Goal: Information Seeking & Learning: Learn about a topic

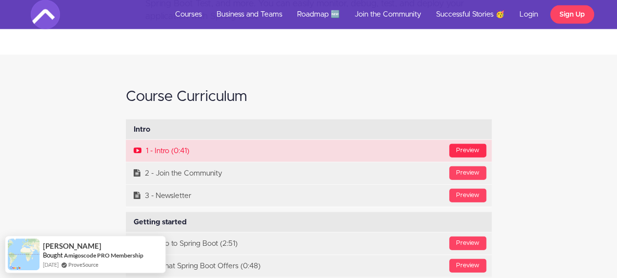
scroll to position [2878, 0]
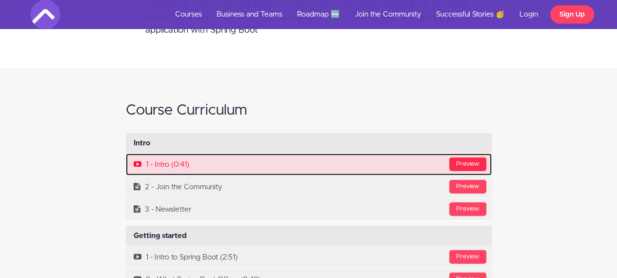
click at [466, 162] on div "Preview" at bounding box center [467, 165] width 37 height 14
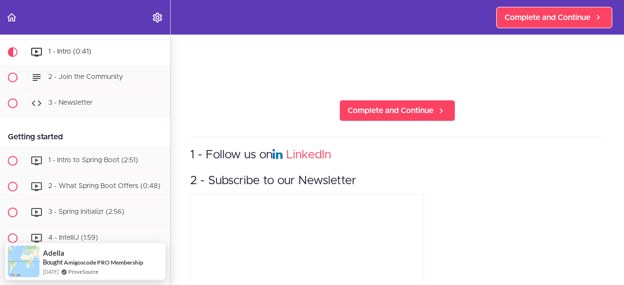
scroll to position [210, 0]
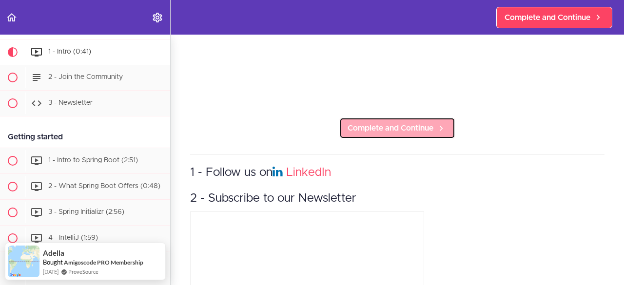
click at [369, 128] on span "Complete and Continue" at bounding box center [391, 128] width 86 height 12
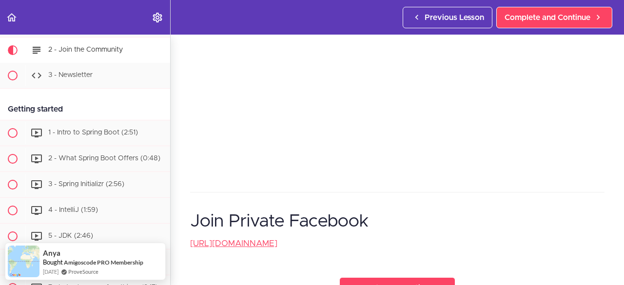
scroll to position [293, 0]
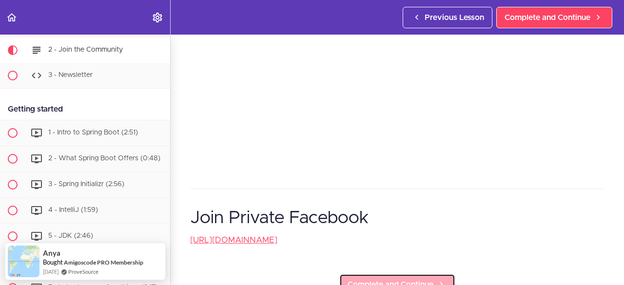
click at [375, 278] on span "Complete and Continue" at bounding box center [391, 285] width 86 height 12
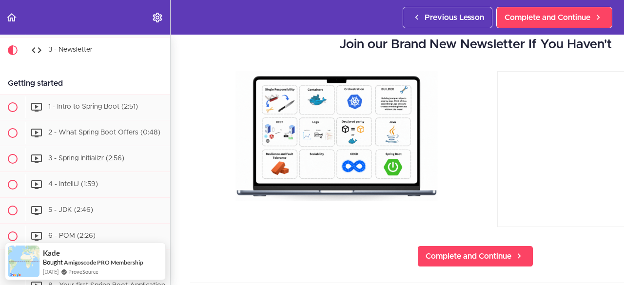
scroll to position [49, 0]
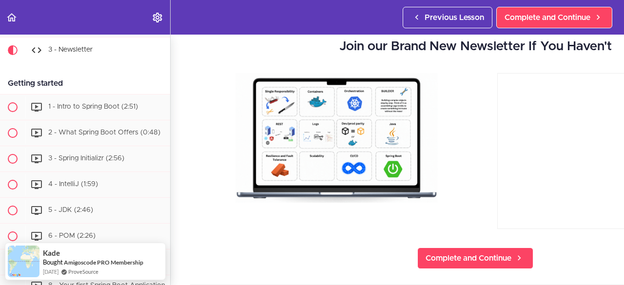
click at [322, 138] on img at bounding box center [337, 138] width 202 height 130
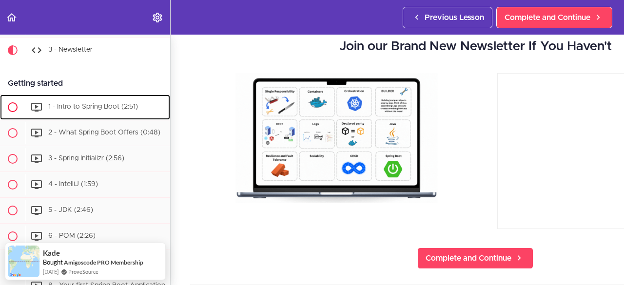
click at [100, 106] on span "1 - Intro to Spring Boot (2:51)" at bounding box center [93, 106] width 90 height 7
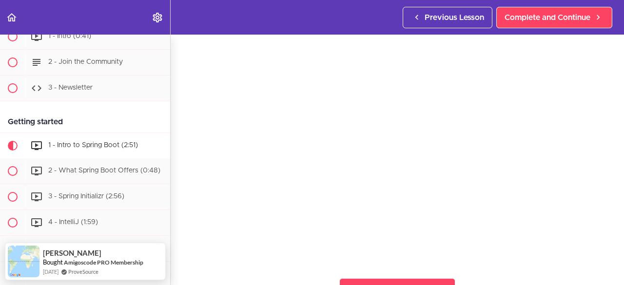
scroll to position [98, 0]
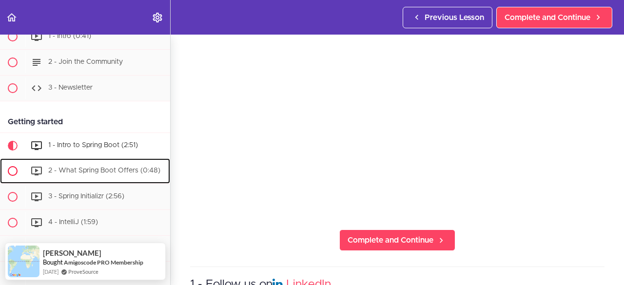
click at [121, 169] on span "2 - What Spring Boot Offers (0:48)" at bounding box center [104, 170] width 112 height 7
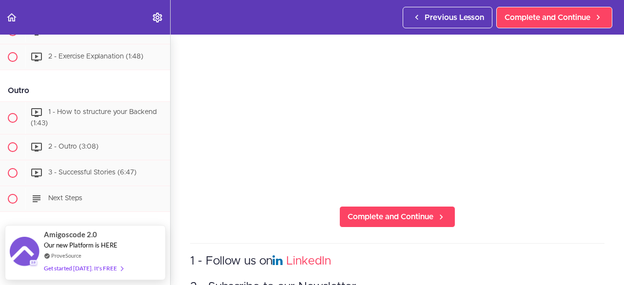
scroll to position [146, 0]
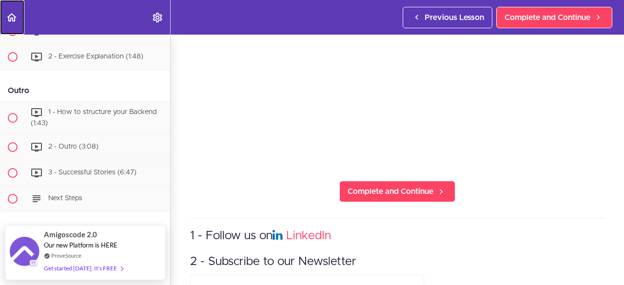
click at [5, 16] on link "Back to course curriculum" at bounding box center [12, 17] width 24 height 35
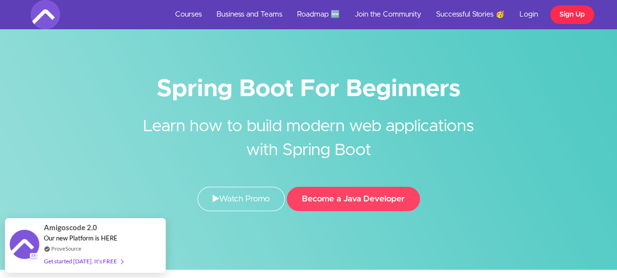
click at [565, 14] on link "Sign Up" at bounding box center [572, 14] width 44 height 19
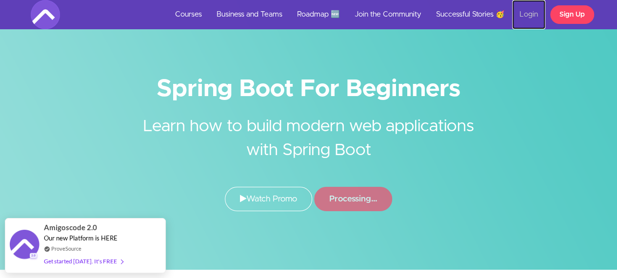
click at [531, 16] on link "Login" at bounding box center [528, 14] width 33 height 29
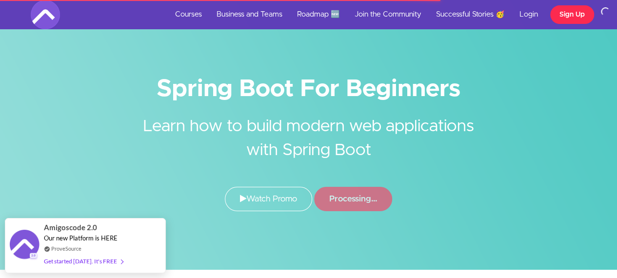
click at [560, 15] on link "Sign Up" at bounding box center [572, 14] width 44 height 19
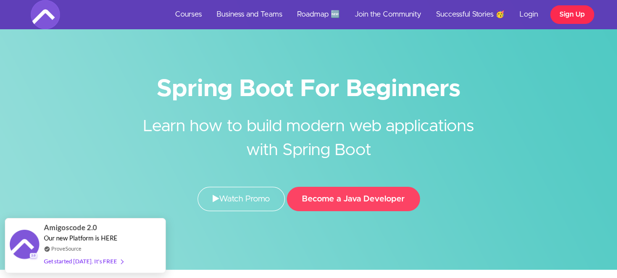
click at [577, 12] on link "Sign Up" at bounding box center [572, 14] width 44 height 19
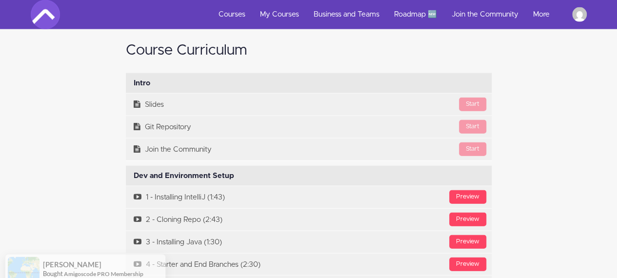
scroll to position [3024, 0]
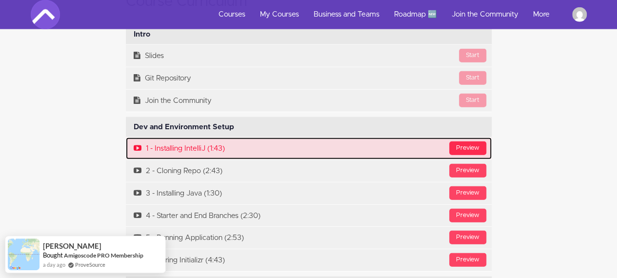
click at [467, 141] on div "Preview" at bounding box center [467, 148] width 37 height 14
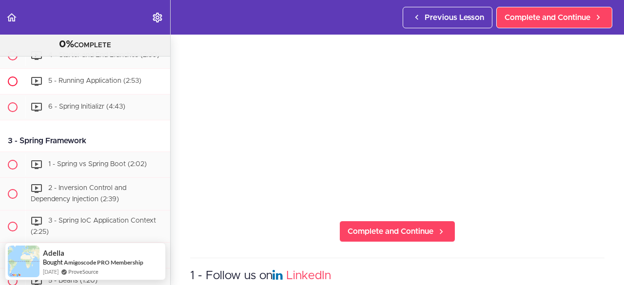
scroll to position [270, 0]
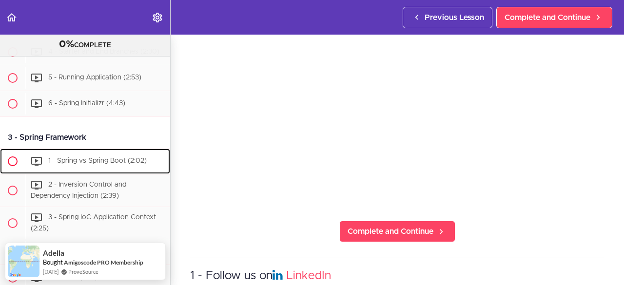
click at [81, 164] on span "1 - Spring vs Spring Boot (2:02)" at bounding box center [97, 161] width 99 height 7
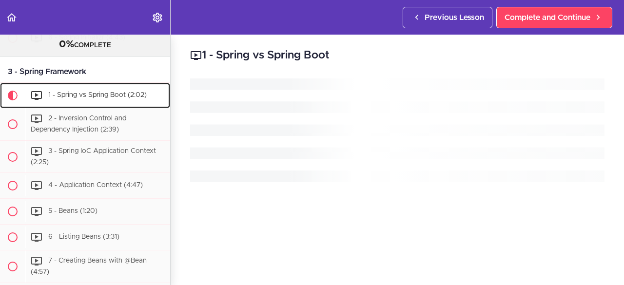
scroll to position [353, 0]
